Goal: Find specific page/section: Find specific page/section

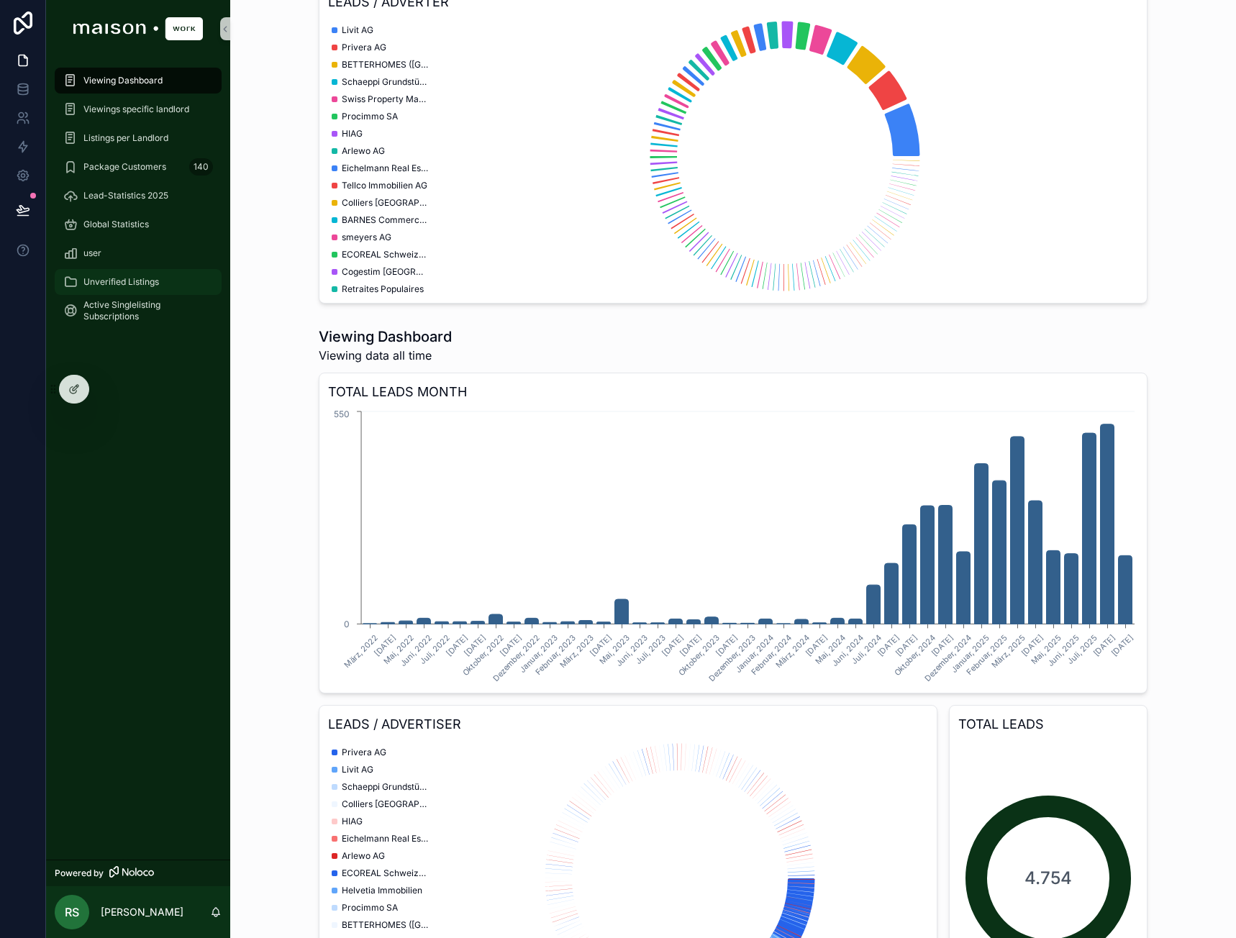
scroll to position [1367, 0]
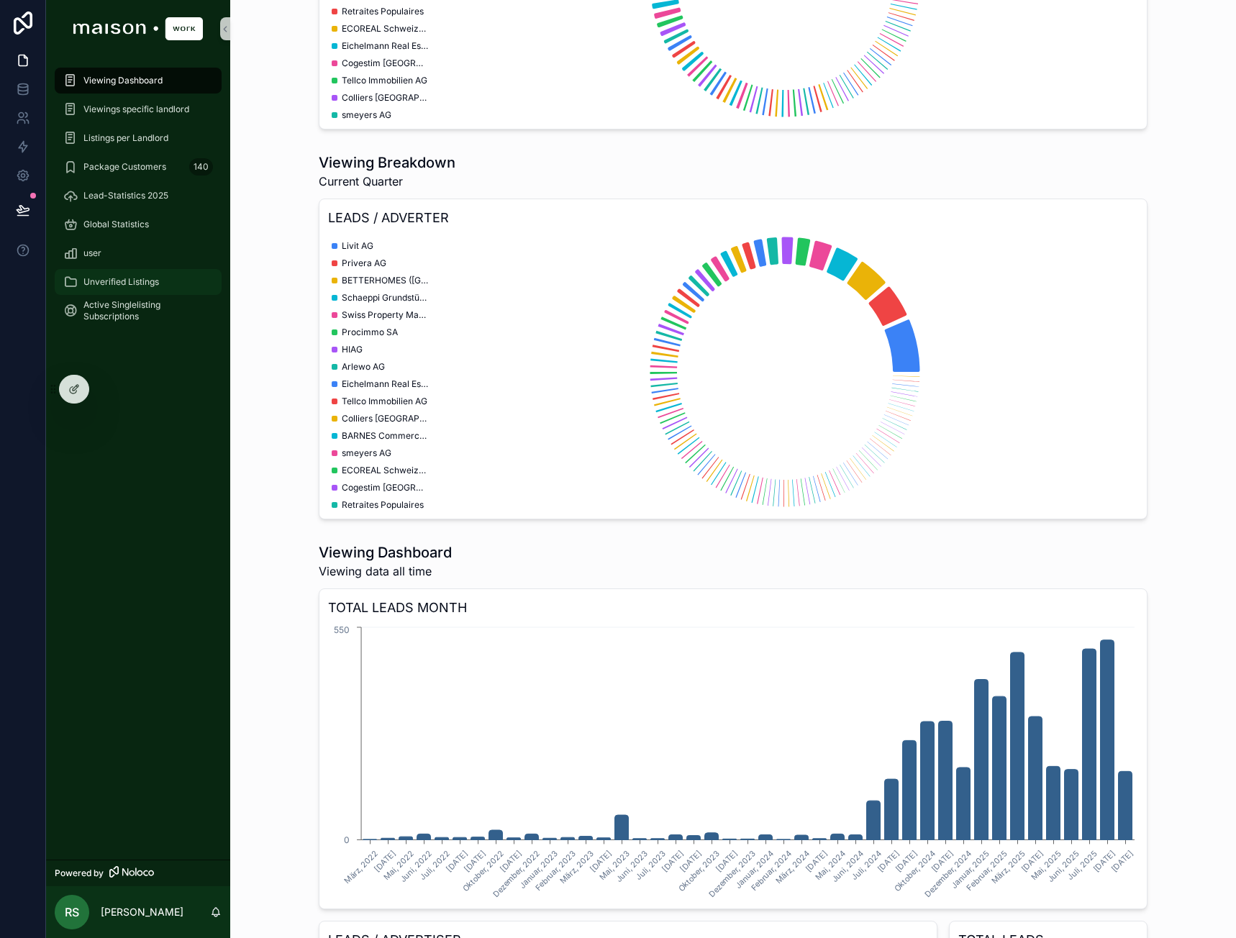
click at [123, 274] on div "Unverified Listings" at bounding box center [138, 282] width 150 height 23
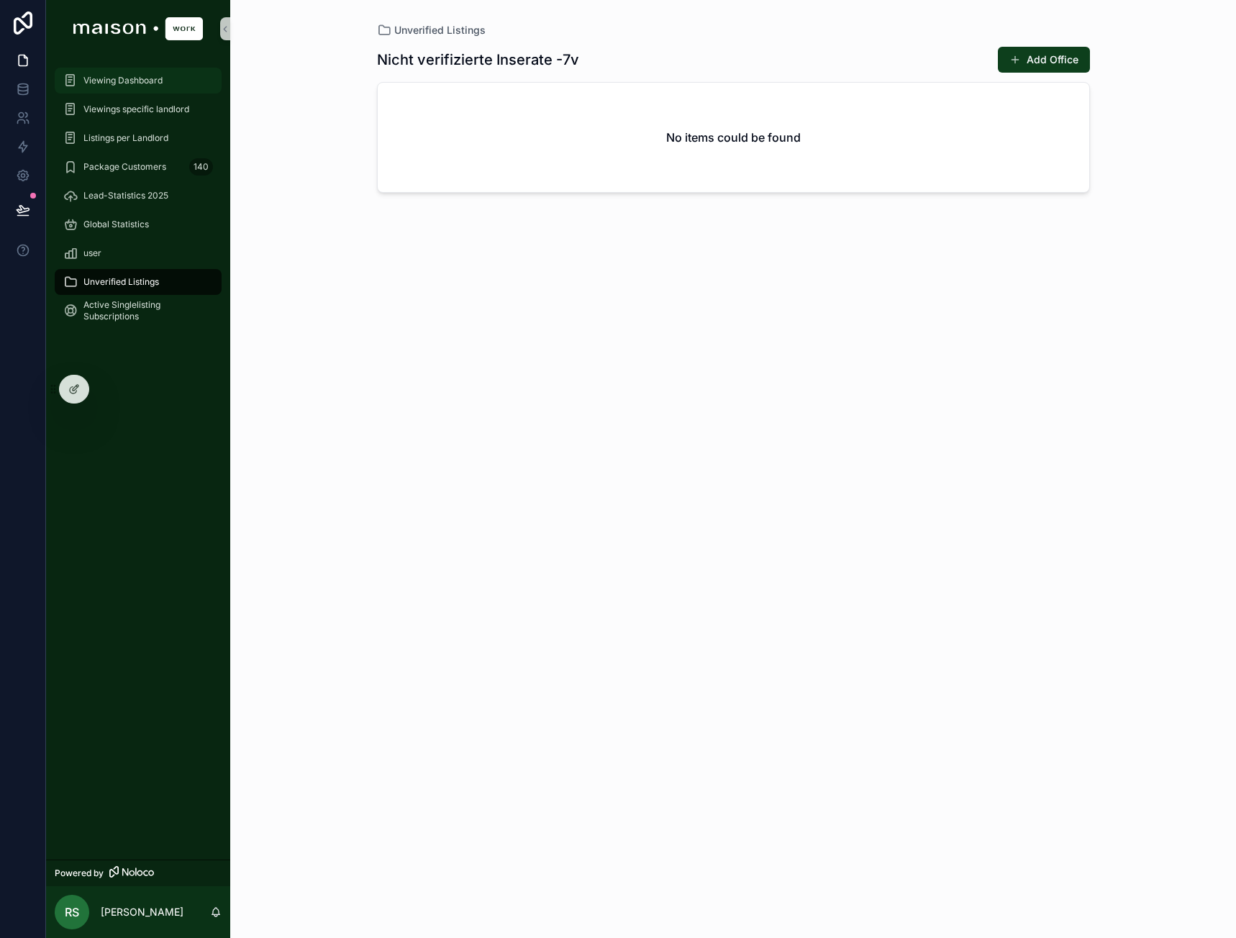
click at [126, 81] on span "Viewing Dashboard" at bounding box center [122, 81] width 79 height 12
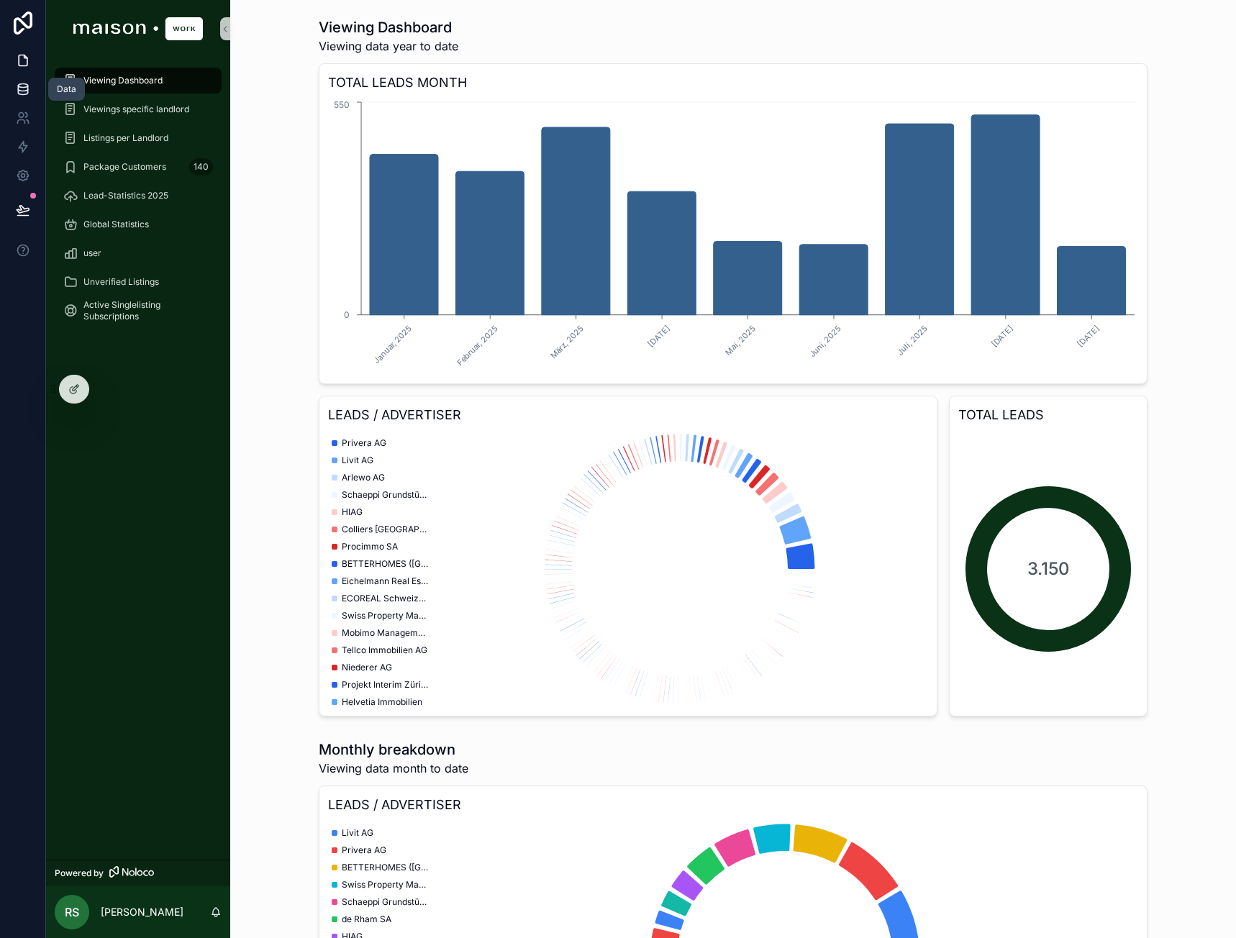
click at [18, 85] on icon at bounding box center [22, 86] width 9 height 4
